Goal: Ask a question

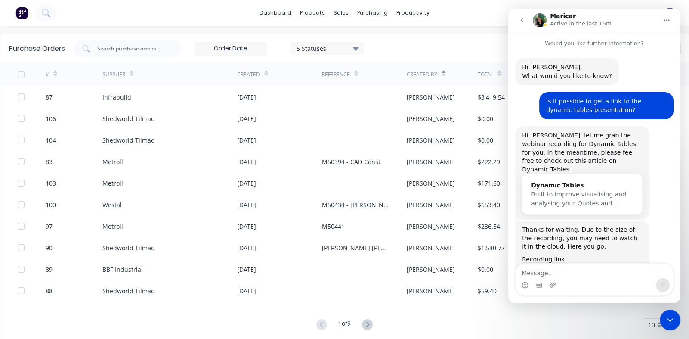
scroll to position [23, 0]
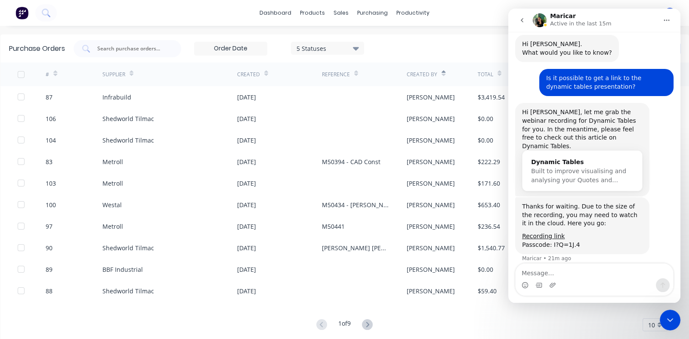
click at [558, 275] on textarea "Message…" at bounding box center [593, 270] width 157 height 15
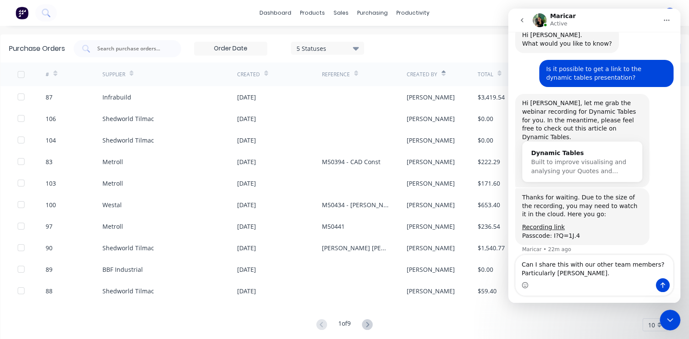
type textarea "Can I share this with our other team members? Particularly [PERSON_NAME]."
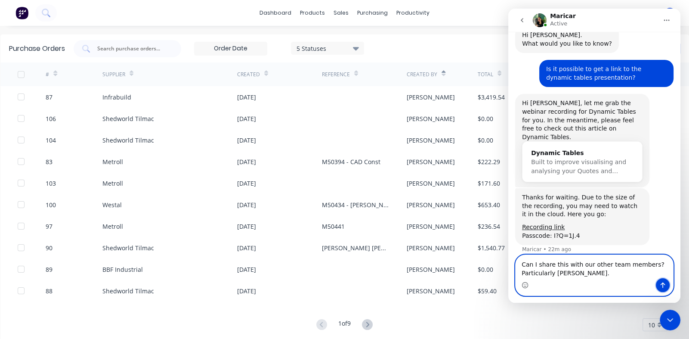
click at [665, 280] on button "Send a message…" at bounding box center [663, 285] width 14 height 14
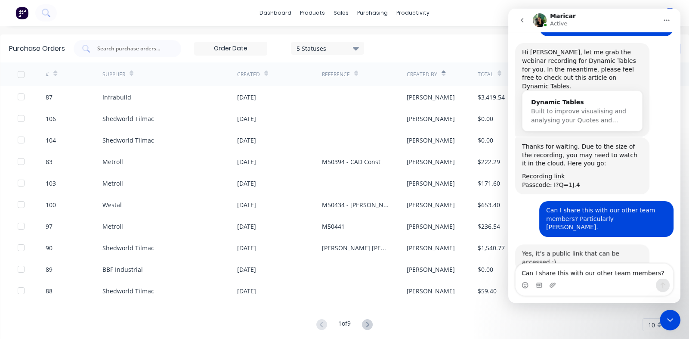
scroll to position [83, 0]
drag, startPoint x: 521, startPoint y: 166, endPoint x: 581, endPoint y: 174, distance: 60.7
click at [581, 174] on div "Thanks for waiting. Due to the size of the recording, you may need to watch it …" at bounding box center [582, 165] width 134 height 57
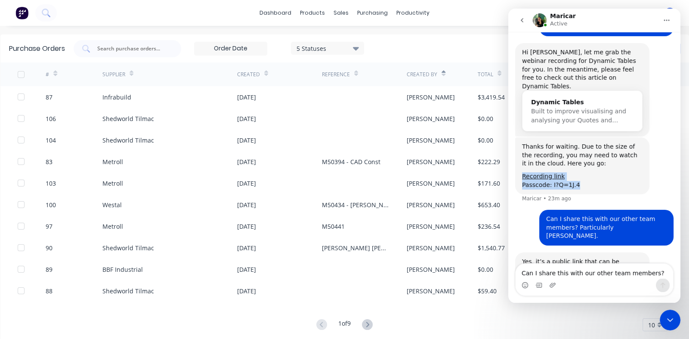
scroll to position [92, 0]
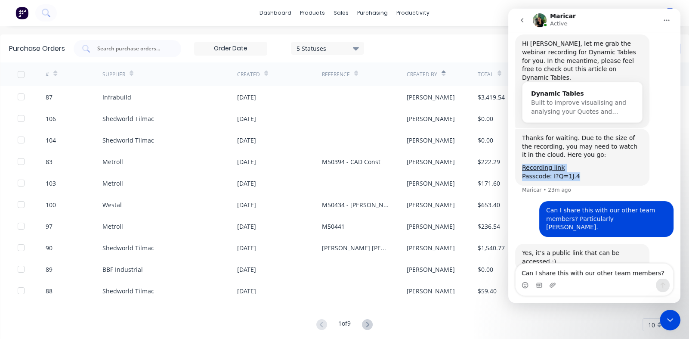
drag, startPoint x: 581, startPoint y: 174, endPoint x: 540, endPoint y: 164, distance: 42.1
copy div "Recording link Passcode: I?Q=1J.4"
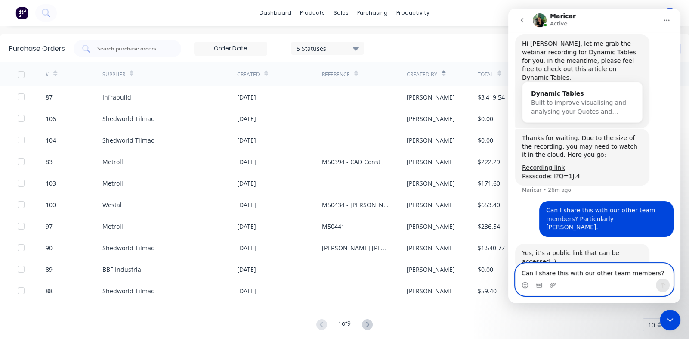
click at [553, 271] on textarea "Can I share this with our other team members? Particularly [PERSON_NAME]." at bounding box center [593, 270] width 157 height 15
type textarea "M"
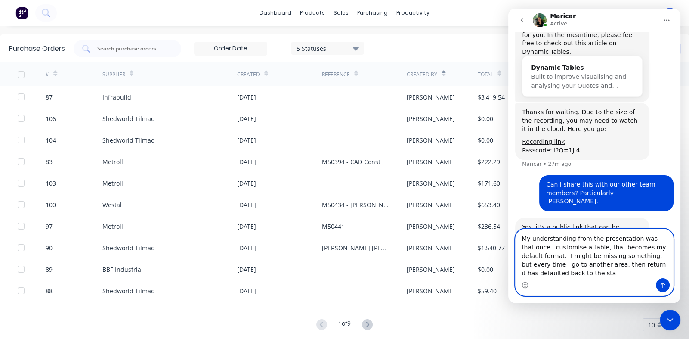
scroll to position [126, 0]
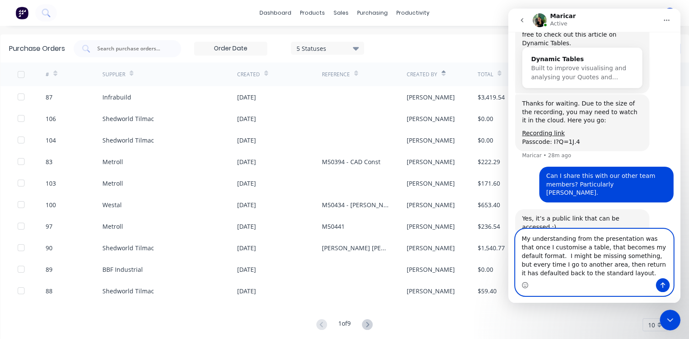
type textarea "My understanding from the presentation was that once I customise a table, that …"
click at [661, 280] on button "Send a message…" at bounding box center [663, 285] width 14 height 14
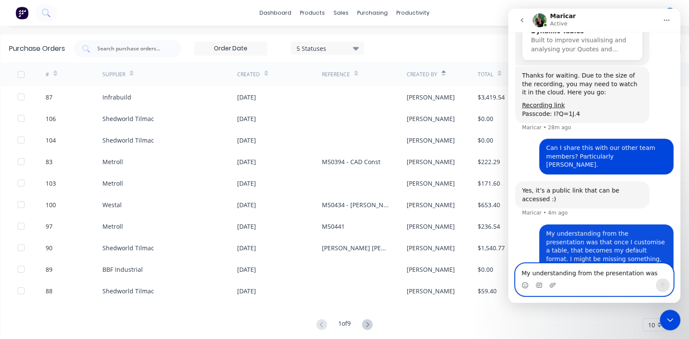
scroll to position [159, 0]
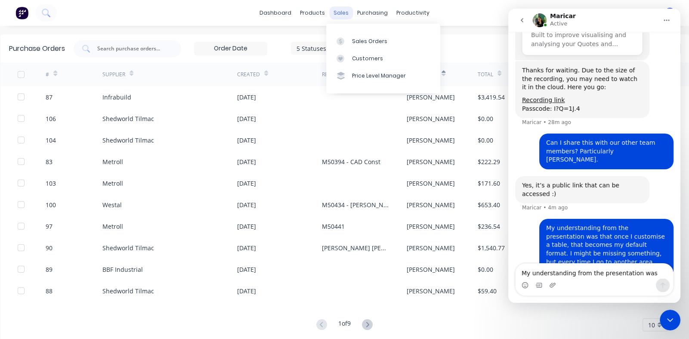
click at [335, 10] on div "sales" at bounding box center [341, 12] width 24 height 13
